Goal: Transaction & Acquisition: Purchase product/service

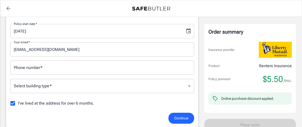
scroll to position [82, 0]
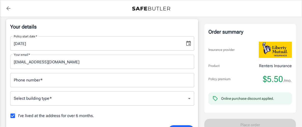
click at [190, 43] on icon "Choose date, selected date is Aug 27, 2025" at bounding box center [188, 43] width 6 height 6
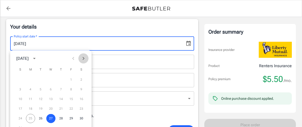
click at [85, 58] on icon "Next month" at bounding box center [83, 58] width 6 height 6
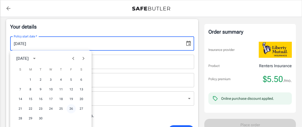
click at [69, 108] on button "26" at bounding box center [71, 108] width 9 height 9
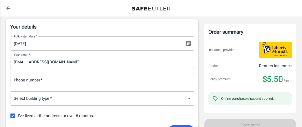
type input "[DATE]"
click at [71, 77] on input "Phone number   *" at bounding box center [102, 80] width 184 height 14
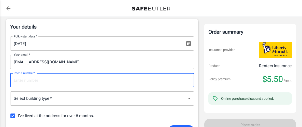
type input "8595597358"
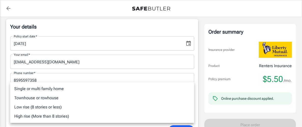
click at [62, 91] on li "Single or multi family home" at bounding box center [102, 88] width 184 height 9
type input "singlefamily"
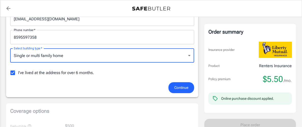
scroll to position [126, 0]
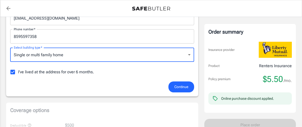
click at [177, 85] on span "Continue" at bounding box center [181, 87] width 14 height 6
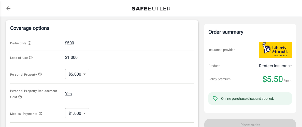
scroll to position [195, 0]
click at [85, 72] on body "Policy premium $ 5.50 /mo Liberty Mutual Renters Insurance [STREET_ADDRESS][PER…" at bounding box center [151, 48] width 302 height 486
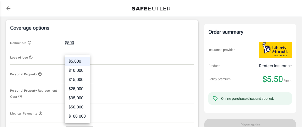
click at [81, 61] on li "$5,000" at bounding box center [77, 61] width 25 height 9
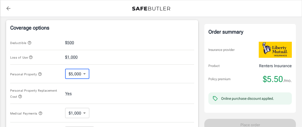
click at [79, 72] on body "Policy premium $ 5.50 /mo Liberty Mutual Renters Insurance [STREET_ADDRESS][PER…" at bounding box center [151, 48] width 302 height 486
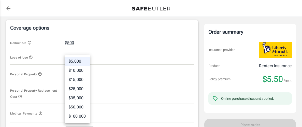
click at [78, 60] on li "$5,000" at bounding box center [77, 61] width 25 height 9
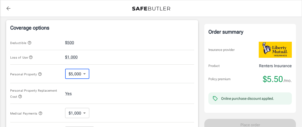
click at [29, 42] on icon "button" at bounding box center [29, 43] width 4 height 4
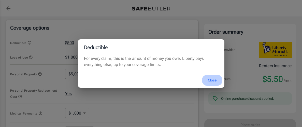
click at [213, 80] on button "Close" at bounding box center [212, 80] width 20 height 11
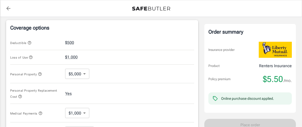
click at [30, 56] on icon "button" at bounding box center [31, 57] width 4 height 4
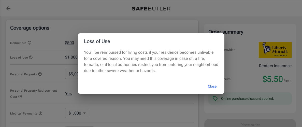
click at [210, 86] on button "Close" at bounding box center [212, 86] width 20 height 11
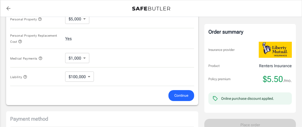
scroll to position [251, 0]
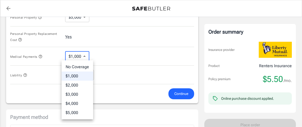
click at [41, 55] on div at bounding box center [151, 63] width 302 height 127
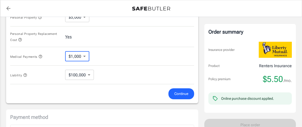
click at [41, 55] on icon "button" at bounding box center [40, 56] width 3 height 3
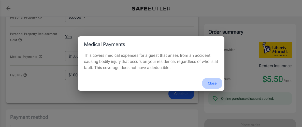
click at [210, 84] on button "Close" at bounding box center [212, 83] width 20 height 11
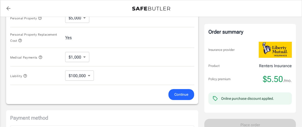
click at [177, 92] on span "Continue" at bounding box center [181, 94] width 14 height 6
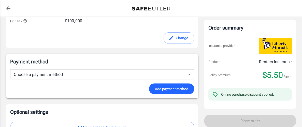
scroll to position [307, 0]
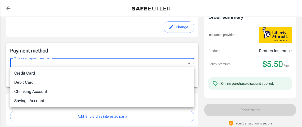
click at [124, 82] on li "Debit Card" at bounding box center [102, 82] width 184 height 9
type input "debit"
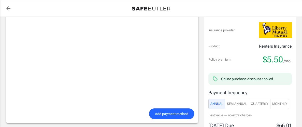
scroll to position [400, 0]
click at [162, 112] on span "Add payment method" at bounding box center [171, 113] width 33 height 6
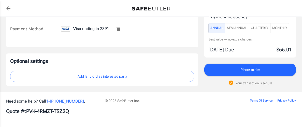
scroll to position [345, 0]
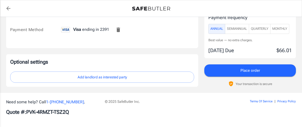
click at [162, 112] on div "© 2025 SafeButler Inc." at bounding box center [163, 107] width 123 height 17
click at [129, 76] on button "Add landlord as interested party" at bounding box center [102, 76] width 184 height 11
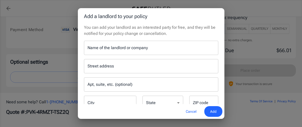
click at [193, 111] on button "Cancel" at bounding box center [191, 111] width 22 height 11
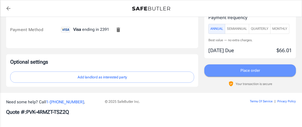
click at [246, 70] on span "Place order" at bounding box center [250, 70] width 20 height 7
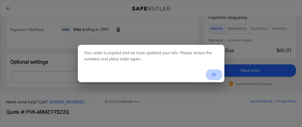
click at [214, 75] on button "OK" at bounding box center [214, 74] width 17 height 11
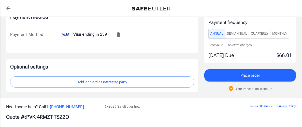
scroll to position [341, 0]
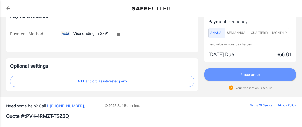
click at [247, 72] on span "Place order" at bounding box center [250, 74] width 20 height 7
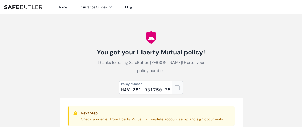
click at [177, 86] on icon "button" at bounding box center [177, 87] width 5 height 5
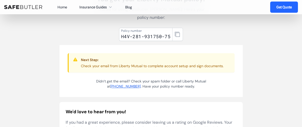
scroll to position [54, 0]
